Goal: Find specific page/section: Locate a particular part of the current website

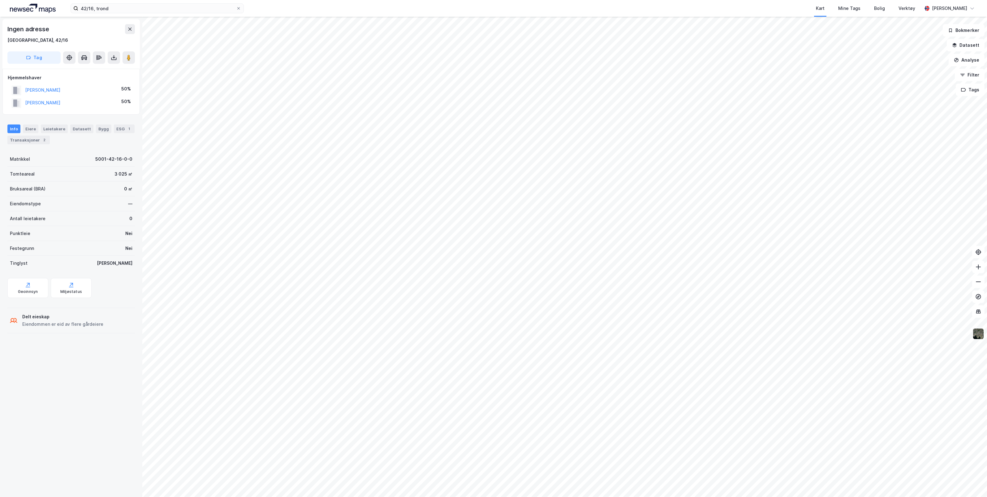
click at [978, 338] on img at bounding box center [978, 334] width 12 height 12
click at [918, 201] on div "Flyfoto" at bounding box center [929, 197] width 79 height 17
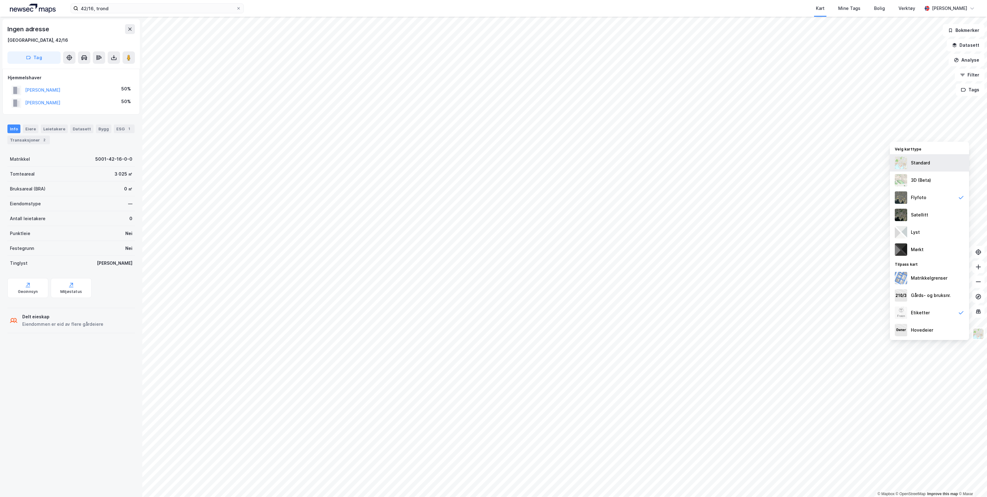
click at [927, 159] on div "Standard" at bounding box center [920, 162] width 19 height 7
